Goal: Transaction & Acquisition: Book appointment/travel/reservation

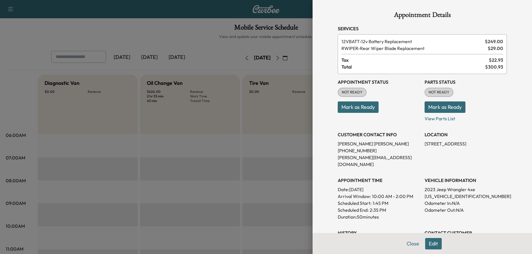
scroll to position [89, 0]
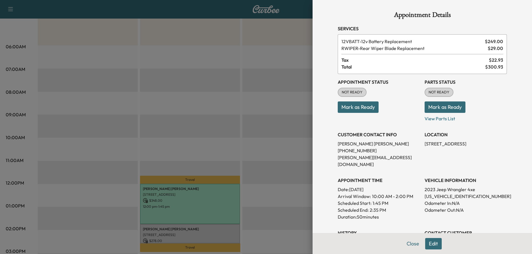
click at [261, 46] on div at bounding box center [266, 127] width 532 height 254
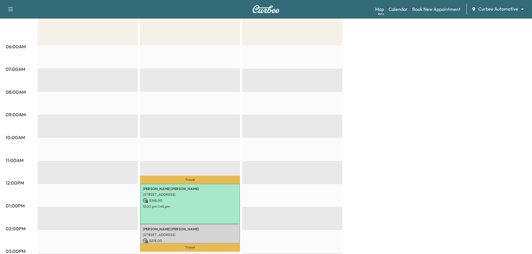
scroll to position [0, 0]
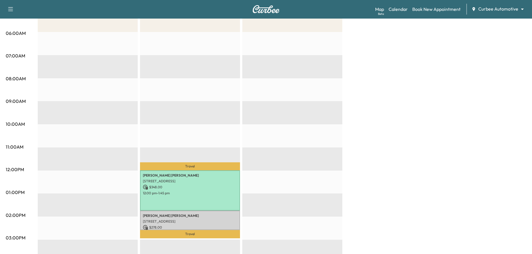
scroll to position [27, 0]
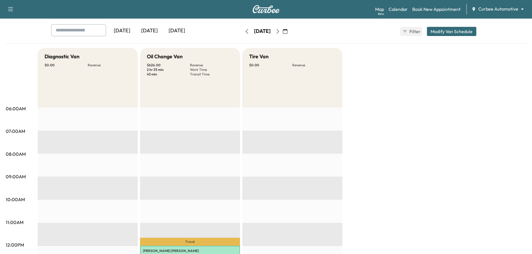
click at [280, 31] on icon "button" at bounding box center [277, 31] width 5 height 5
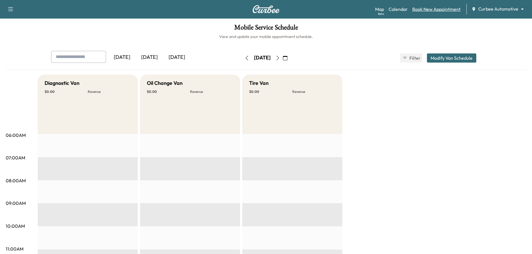
click at [423, 10] on link "Book New Appointment" at bounding box center [436, 9] width 48 height 7
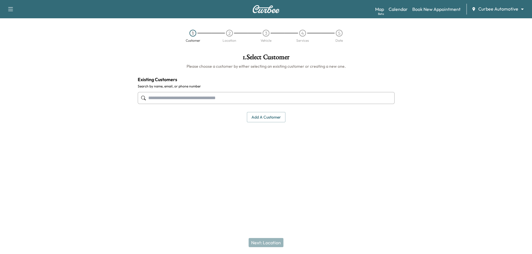
click at [223, 99] on input "text" at bounding box center [266, 98] width 257 height 12
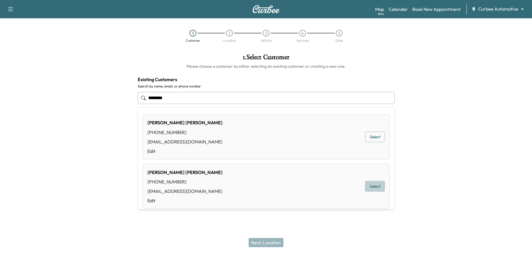
click at [374, 189] on button "Select" at bounding box center [375, 186] width 20 height 11
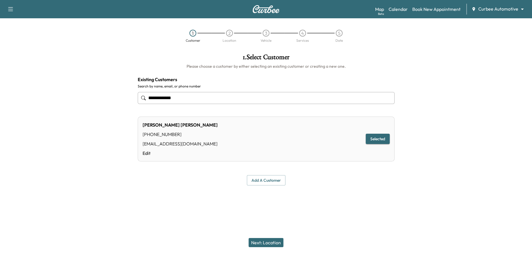
type input "**********"
click at [261, 243] on button "Next: Location" at bounding box center [266, 242] width 35 height 9
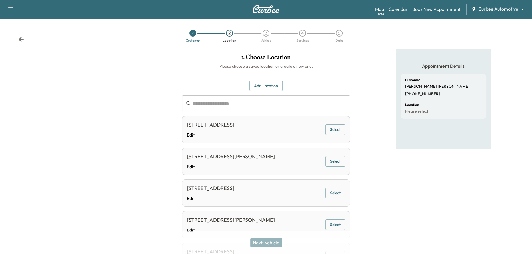
scroll to position [50, 0]
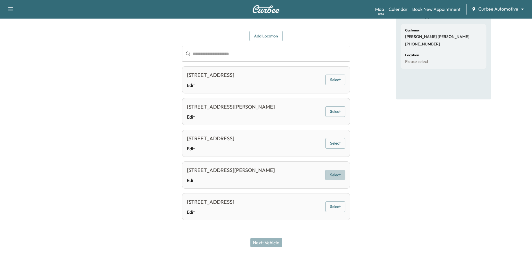
click at [335, 173] on button "Select" at bounding box center [335, 175] width 20 height 11
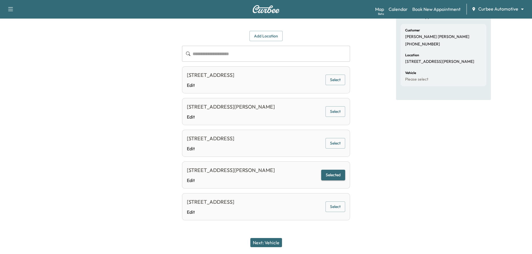
click at [271, 243] on button "Next: Vehicle" at bounding box center [266, 242] width 32 height 9
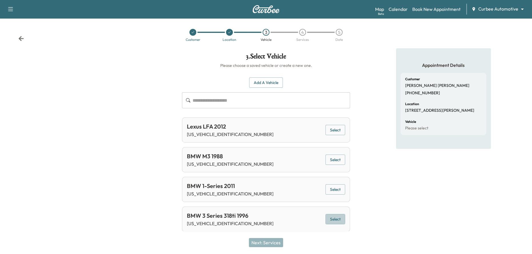
click at [341, 217] on button "Select" at bounding box center [335, 219] width 20 height 11
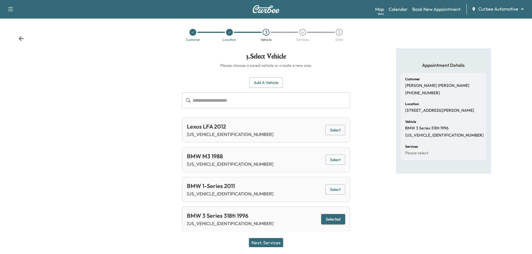
click at [264, 243] on button "Next: Services" at bounding box center [266, 242] width 34 height 9
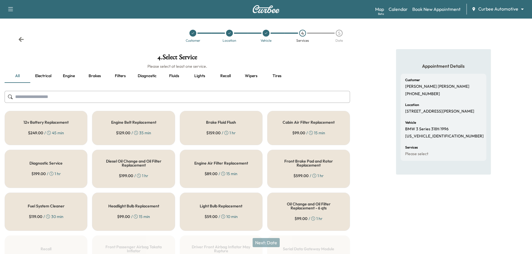
click at [20, 37] on icon at bounding box center [21, 40] width 6 height 6
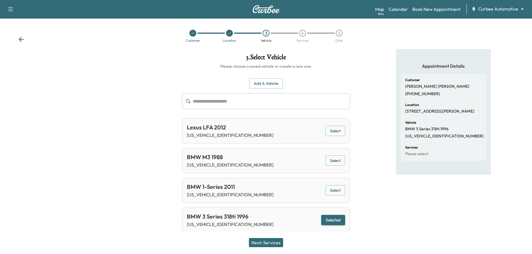
click at [338, 159] on button "Select" at bounding box center [335, 160] width 20 height 11
click at [271, 241] on button "Next: Services" at bounding box center [266, 242] width 34 height 9
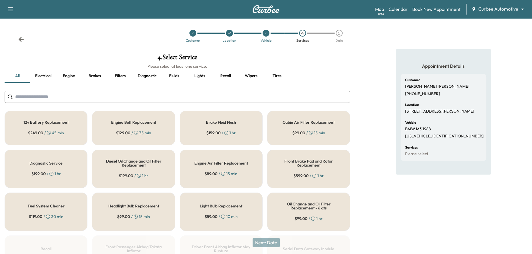
click at [73, 128] on div "12v Battery Replacement $ 249.00 / 45 min" at bounding box center [46, 128] width 83 height 34
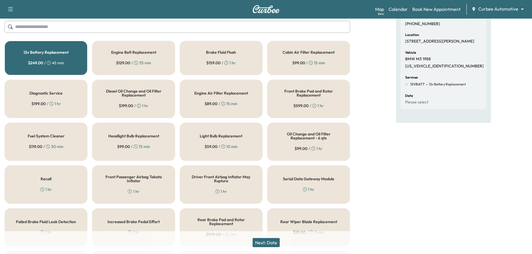
scroll to position [69, 0]
click at [120, 153] on div "Headlight Bulb Replacement $ 99.00 / 15 min" at bounding box center [133, 142] width 83 height 38
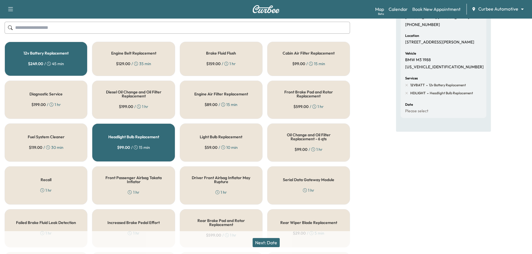
click at [265, 244] on button "Next: Date" at bounding box center [266, 242] width 27 height 9
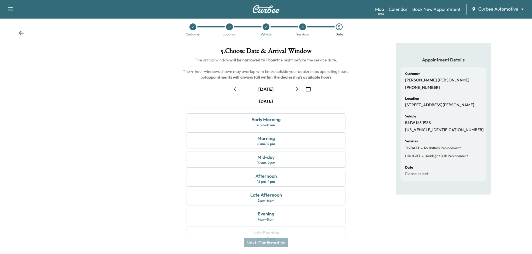
scroll to position [7, 0]
click at [261, 142] on div "8 am - 12 pm" at bounding box center [265, 143] width 17 height 5
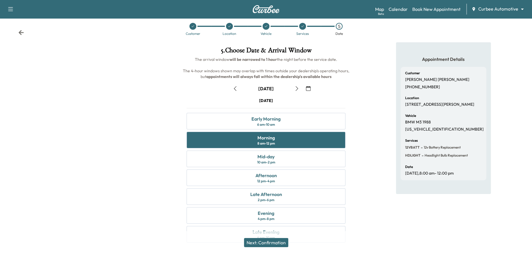
click at [274, 242] on button "Next: Confirmation" at bounding box center [266, 242] width 44 height 9
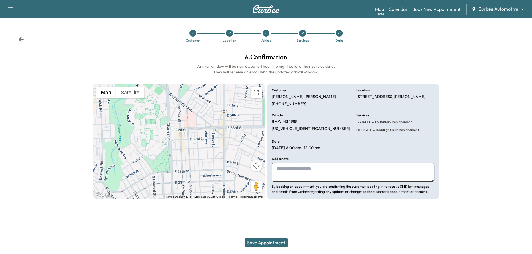
click at [275, 244] on button "Save Appointment" at bounding box center [266, 242] width 43 height 9
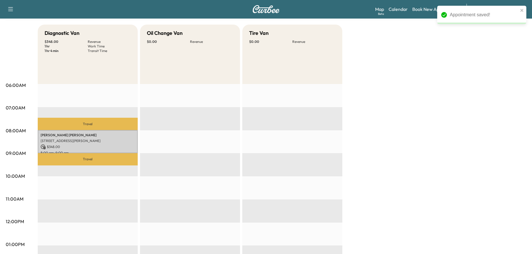
scroll to position [62, 0]
